Goal: Information Seeking & Learning: Learn about a topic

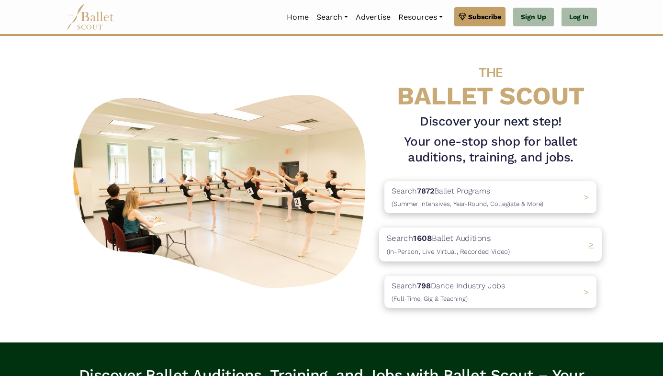
click at [548, 250] on div "Search 1608 Ballet Auditions (In-Person, Live Virtual, Recorded Video) >" at bounding box center [490, 244] width 223 height 34
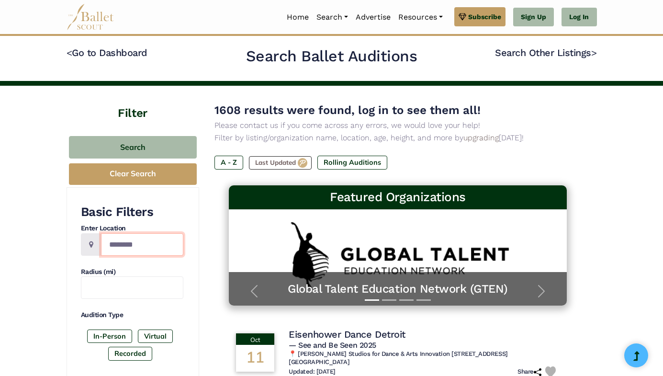
click at [148, 240] on input "Location" at bounding box center [142, 244] width 82 height 23
type input "*******"
click at [112, 335] on label "In-Person" at bounding box center [109, 335] width 45 height 13
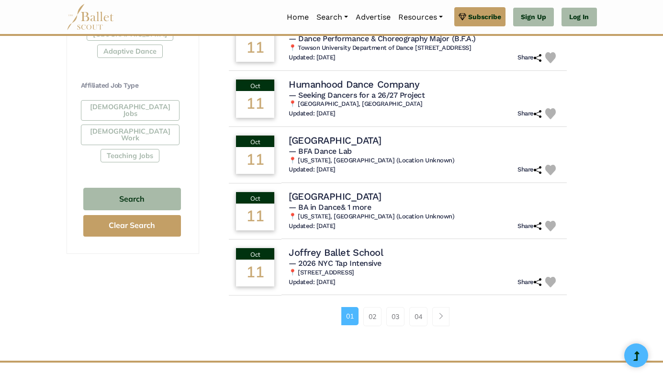
scroll to position [592, 0]
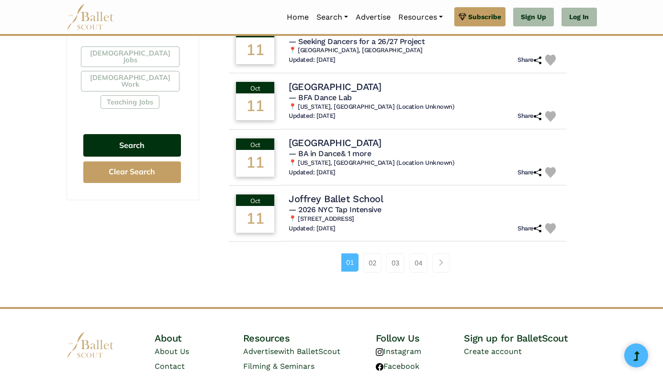
click at [142, 134] on button "Search" at bounding box center [132, 145] width 98 height 23
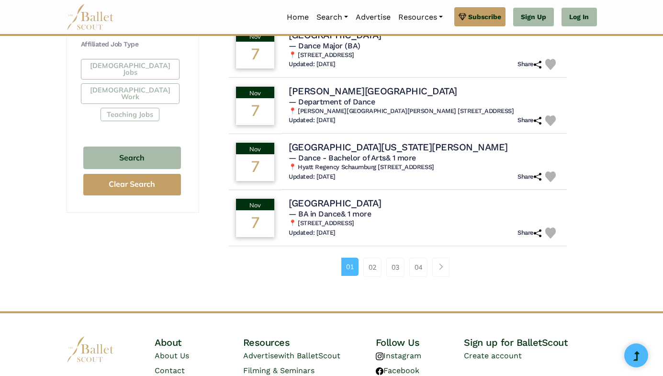
scroll to position [585, 0]
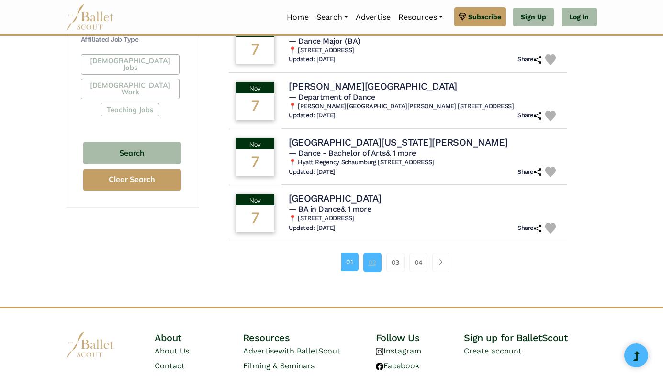
click at [368, 266] on link "02" at bounding box center [372, 262] width 18 height 19
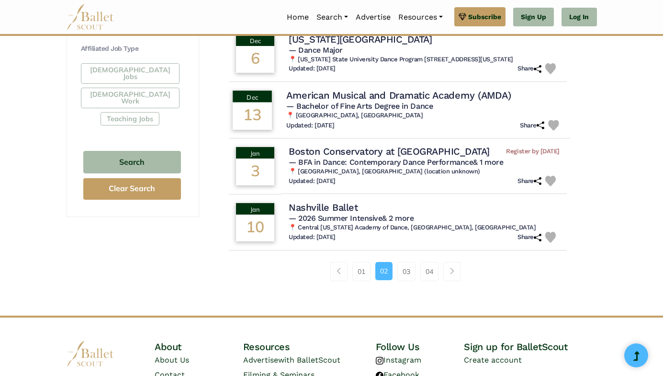
scroll to position [577, 0]
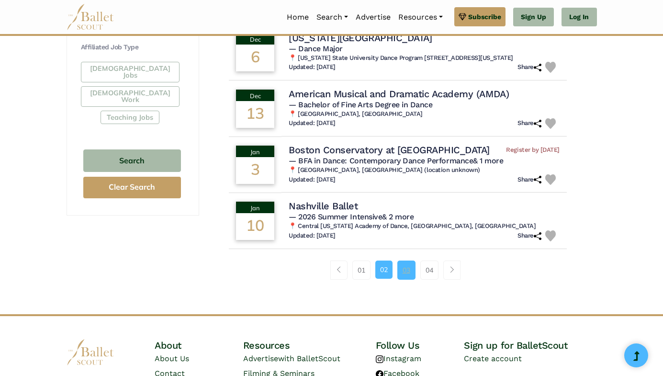
click at [406, 269] on link "03" at bounding box center [406, 269] width 18 height 19
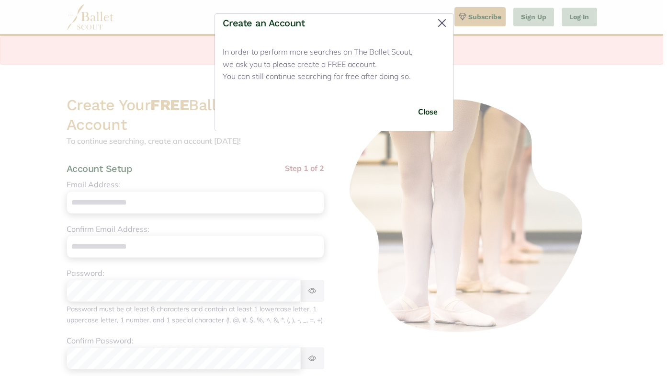
click at [442, 22] on button "Close" at bounding box center [441, 22] width 15 height 15
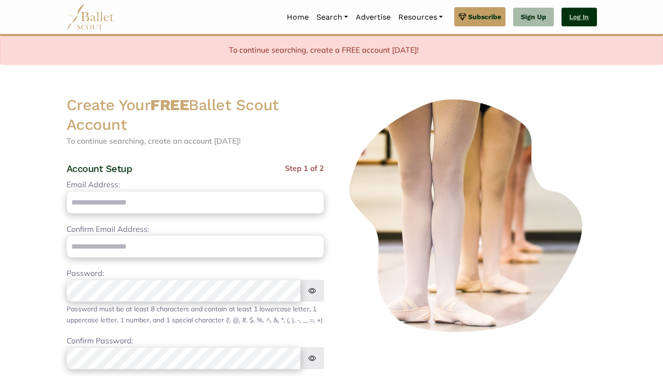
click at [577, 17] on link "Log In" at bounding box center [579, 17] width 35 height 19
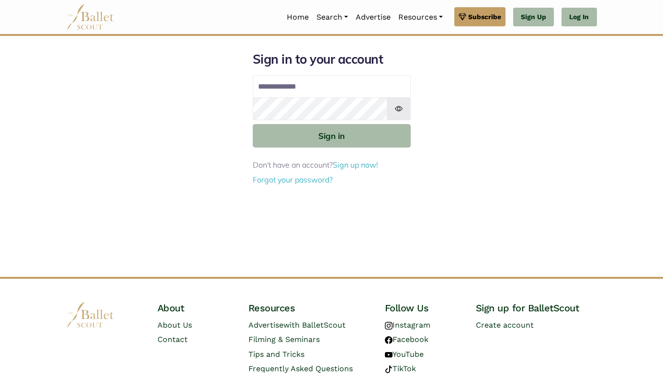
type input "**********"
click at [331, 135] on button "Sign in" at bounding box center [332, 135] width 158 height 23
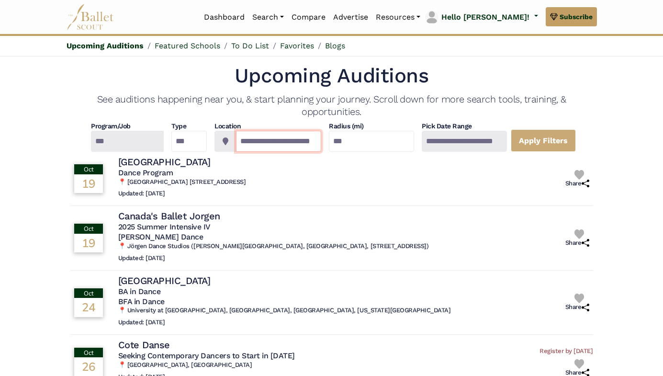
click at [286, 140] on input "**********" at bounding box center [278, 141] width 85 height 21
type input "*******"
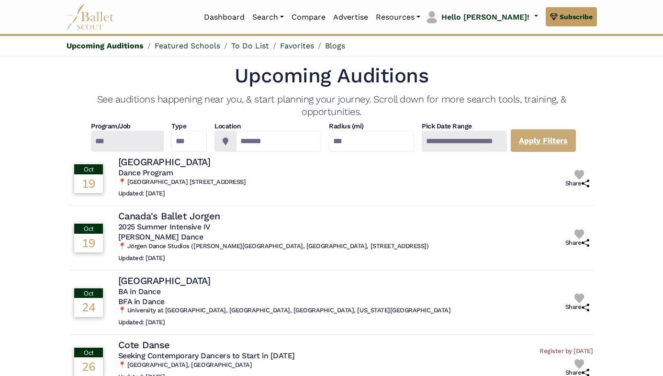
click at [562, 136] on link "Apply Filters" at bounding box center [543, 140] width 65 height 23
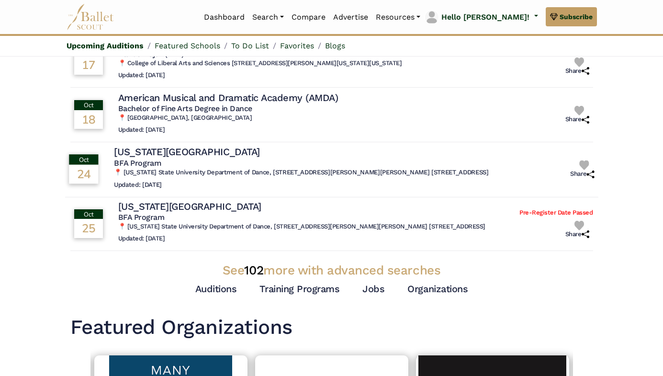
scroll to position [181, 0]
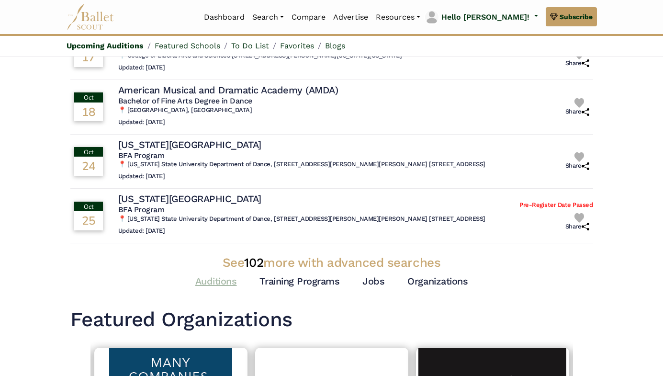
click at [227, 276] on link "Auditions" at bounding box center [216, 280] width 42 height 11
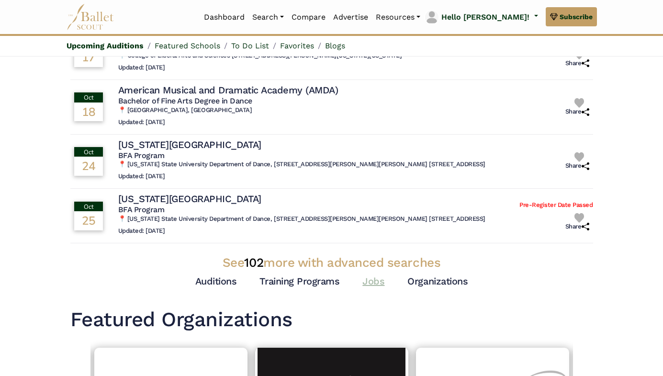
click at [369, 275] on link "Jobs" at bounding box center [373, 280] width 22 height 11
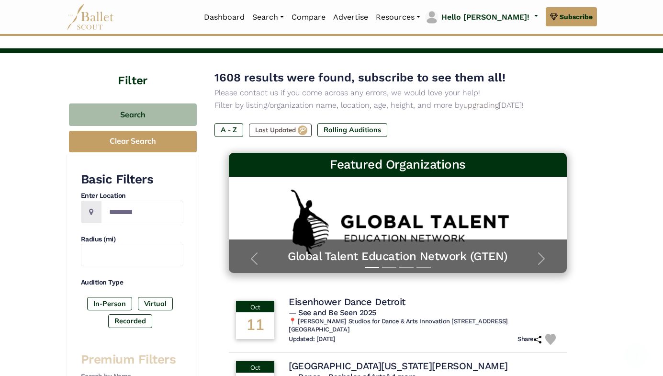
scroll to position [34, 0]
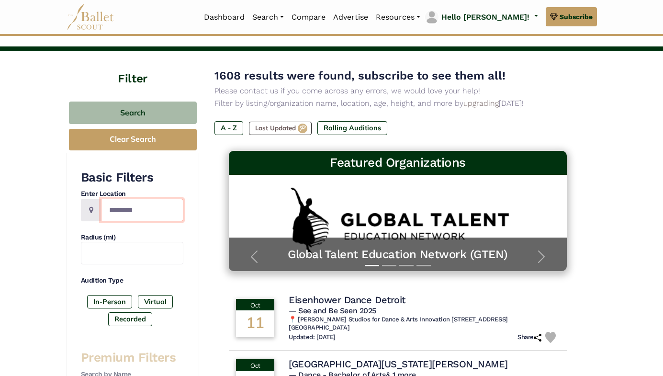
click at [133, 211] on input "Location" at bounding box center [142, 210] width 82 height 23
type input "*******"
click at [113, 300] on label "In-Person" at bounding box center [109, 301] width 45 height 13
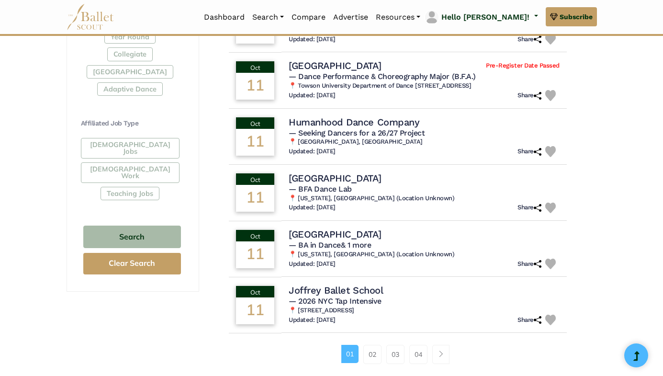
scroll to position [533, 0]
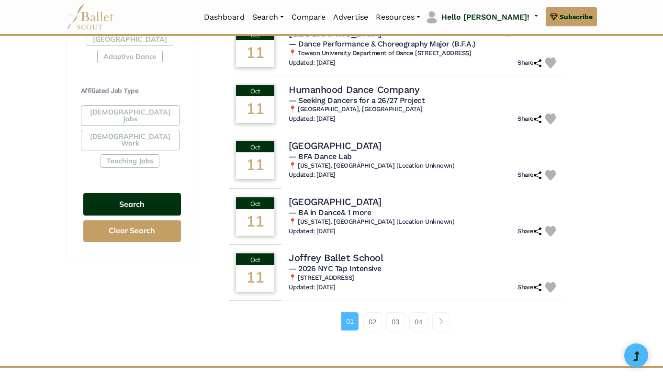
click at [139, 193] on button "Search" at bounding box center [132, 204] width 98 height 23
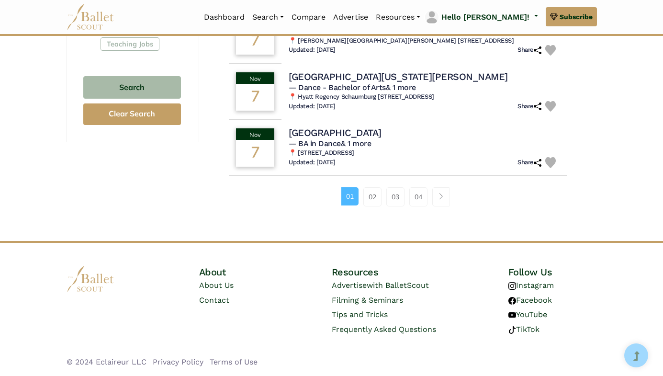
scroll to position [650, 0]
click at [396, 198] on link "03" at bounding box center [395, 197] width 18 height 19
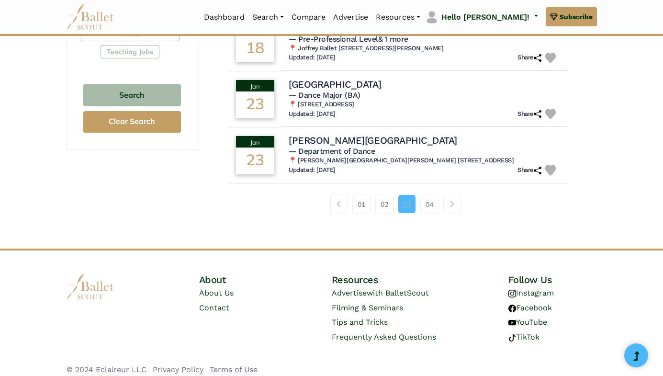
scroll to position [642, 0]
click at [382, 197] on link "02" at bounding box center [384, 204] width 18 height 19
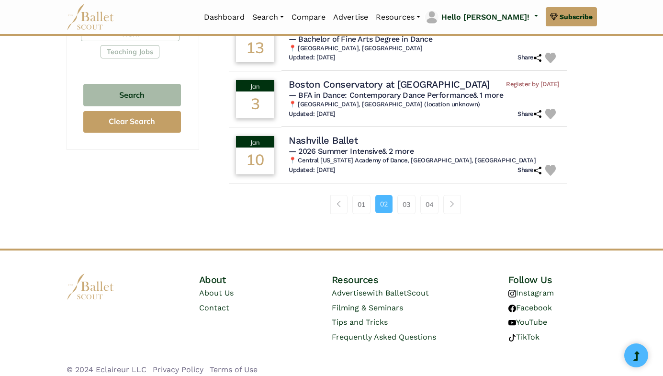
scroll to position [642, 0]
click at [401, 196] on link "03" at bounding box center [406, 204] width 18 height 19
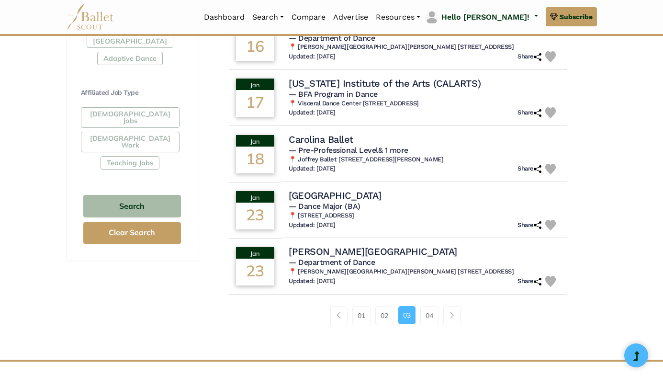
scroll to position [534, 0]
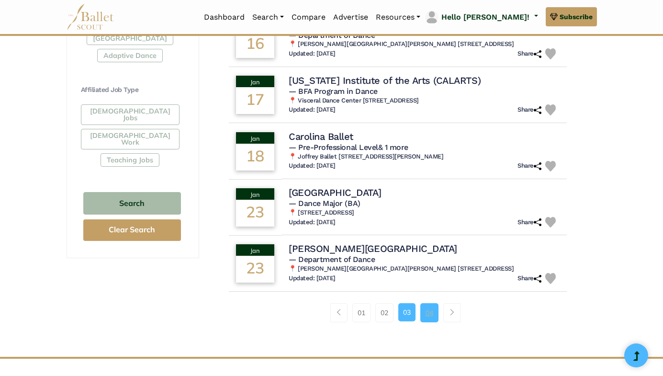
click at [430, 305] on link "04" at bounding box center [429, 312] width 18 height 19
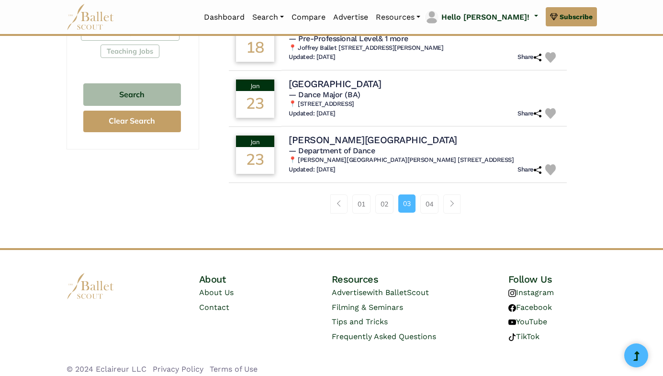
scroll to position [642, 0]
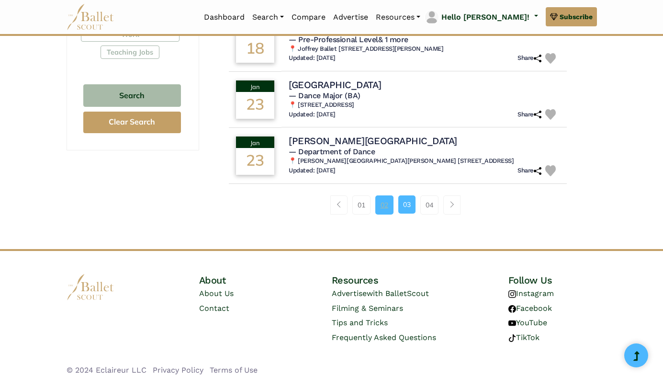
click at [386, 196] on link "02" at bounding box center [384, 204] width 18 height 19
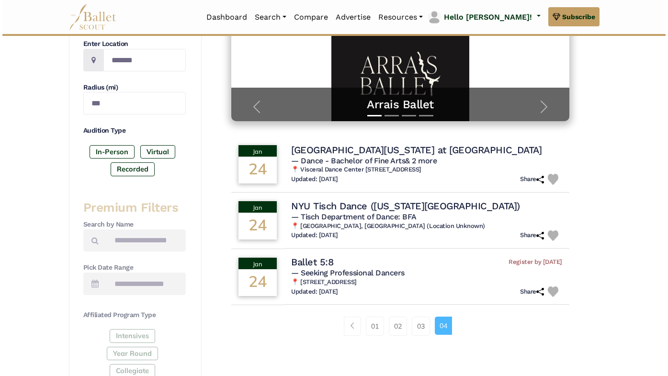
scroll to position [185, 0]
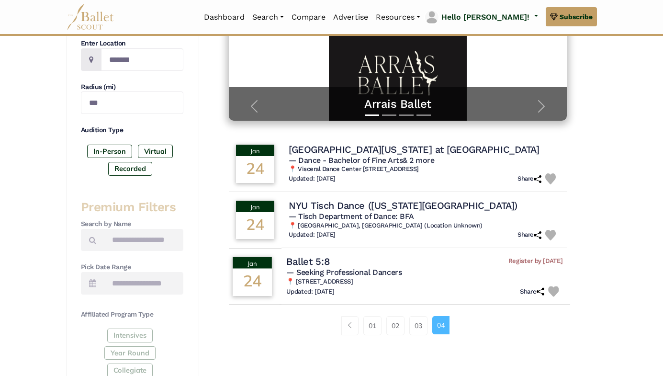
click at [315, 260] on h4 "Ballet 5:8" at bounding box center [308, 261] width 43 height 13
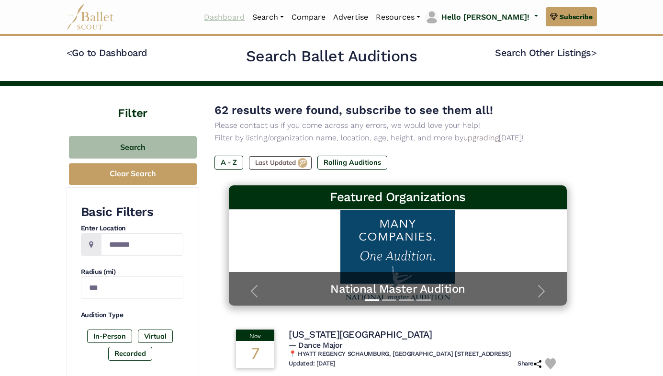
click at [249, 17] on link "Dashboard" at bounding box center [224, 17] width 48 height 20
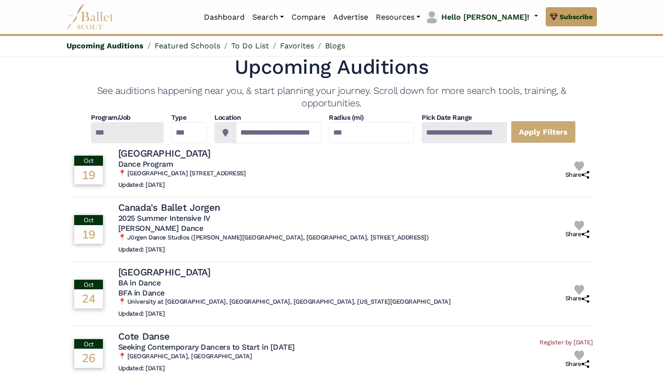
scroll to position [11, 0]
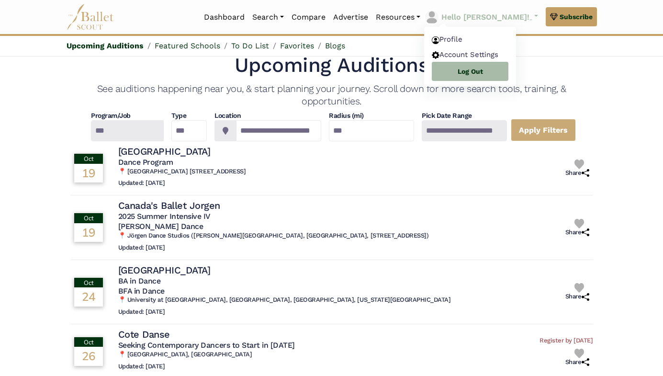
click at [507, 17] on p "Hello [PERSON_NAME]!" at bounding box center [485, 17] width 88 height 12
click at [501, 57] on link "Account Settings" at bounding box center [470, 55] width 92 height 15
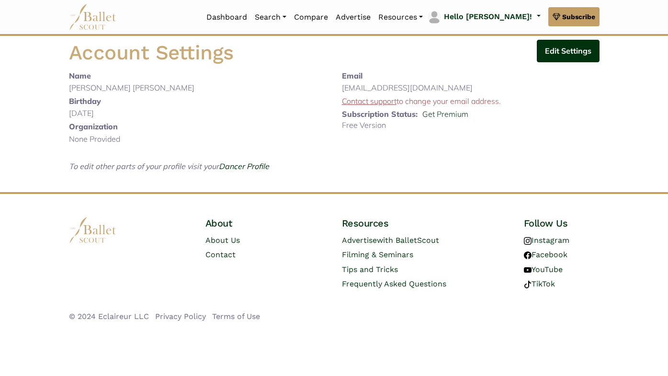
click at [559, 49] on button "Edit Settings" at bounding box center [568, 51] width 63 height 23
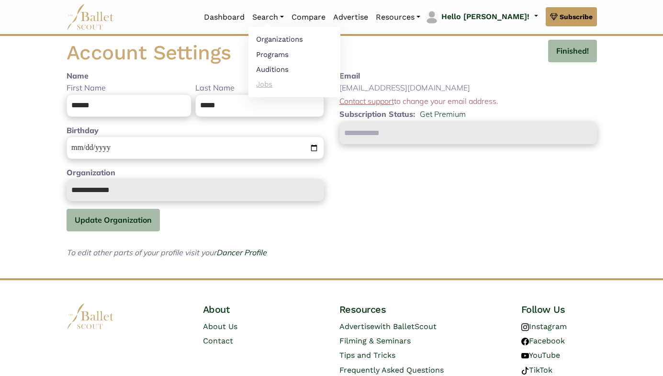
click at [306, 87] on link "Jobs" at bounding box center [295, 84] width 92 height 15
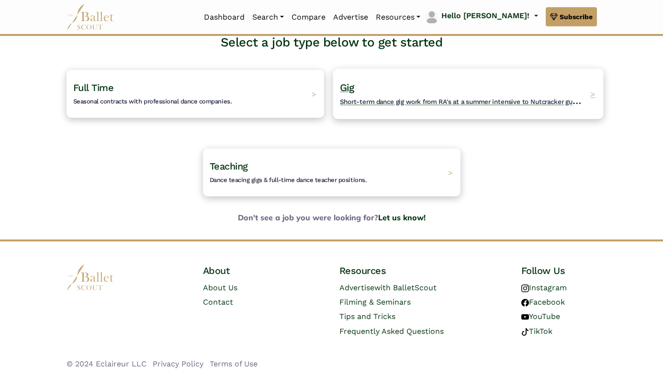
scroll to position [70, 0]
click at [389, 93] on h4 "Gig Short-term dance gig work from RA's at a summer intensive to Nutcracker gue…" at bounding box center [462, 94] width 245 height 26
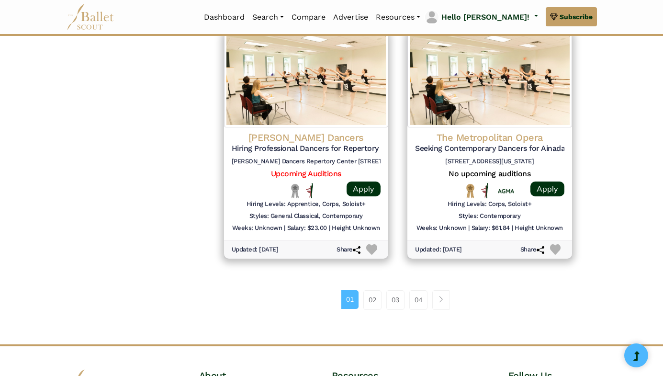
scroll to position [1275, 0]
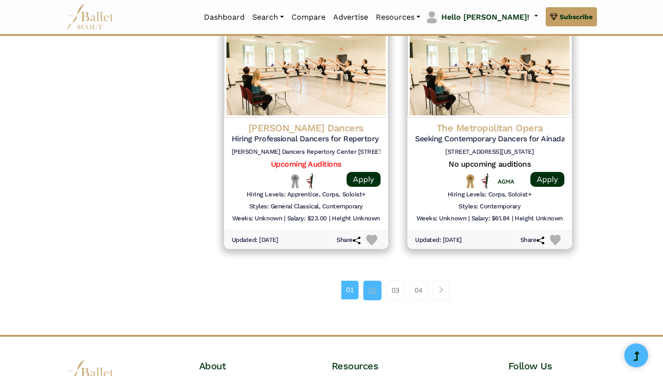
click at [372, 281] on link "02" at bounding box center [372, 290] width 18 height 19
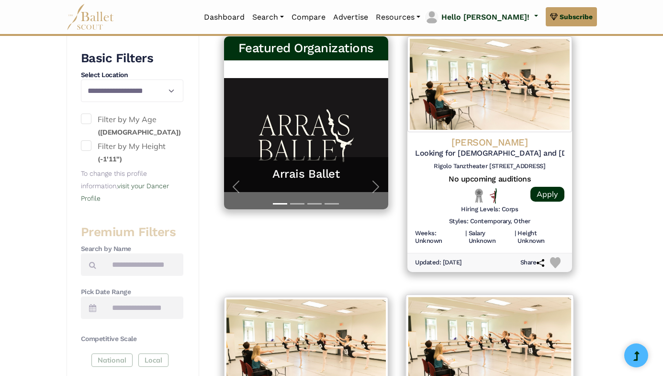
scroll to position [195, 0]
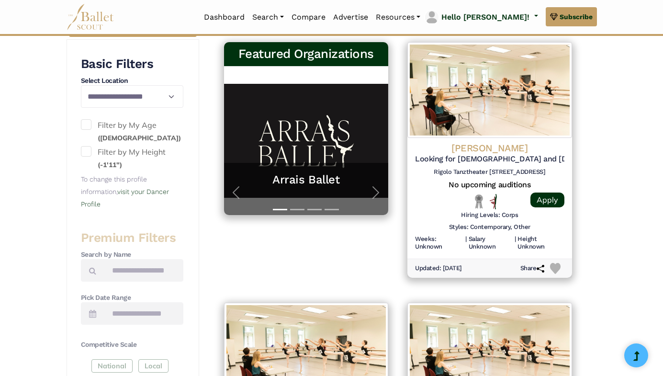
click at [86, 119] on span at bounding box center [86, 124] width 11 height 11
select select "**"
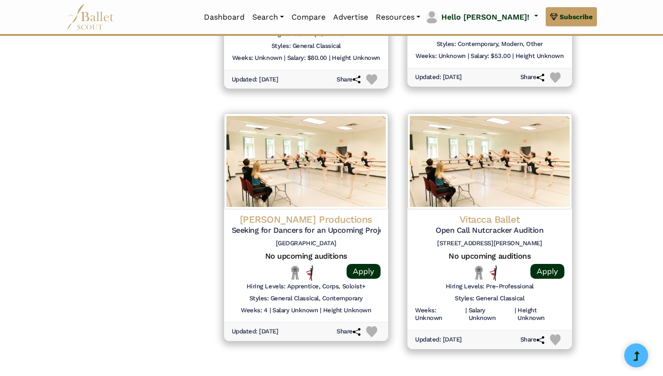
scroll to position [1186, 0]
